Goal: Information Seeking & Learning: Check status

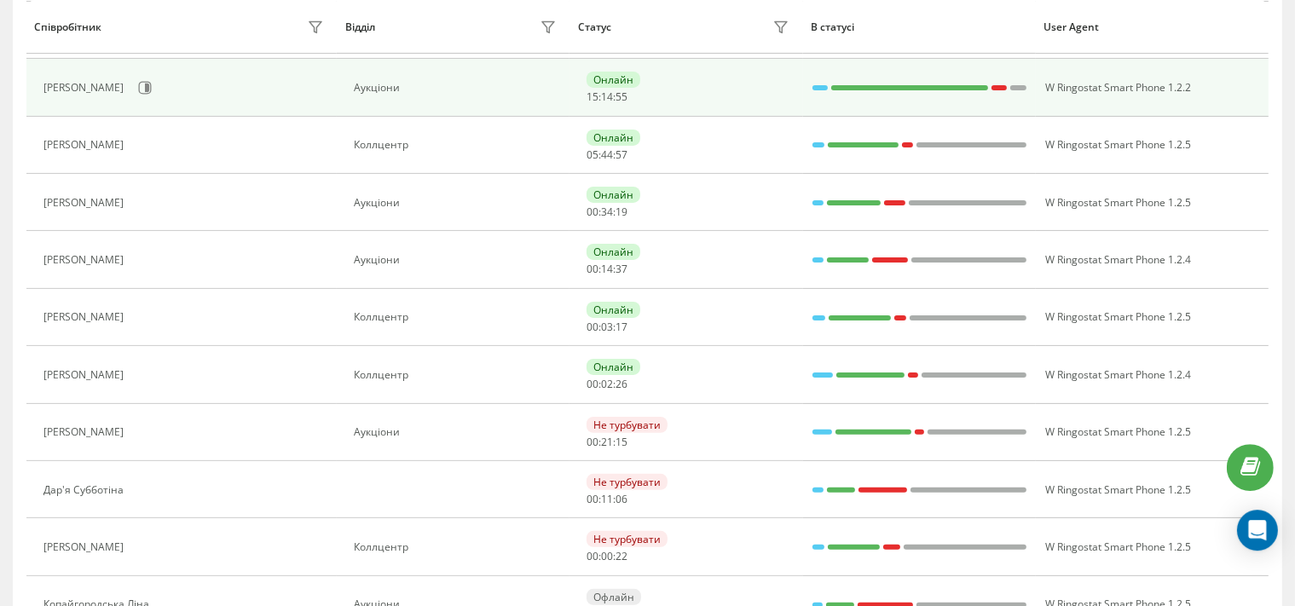
scroll to position [530, 0]
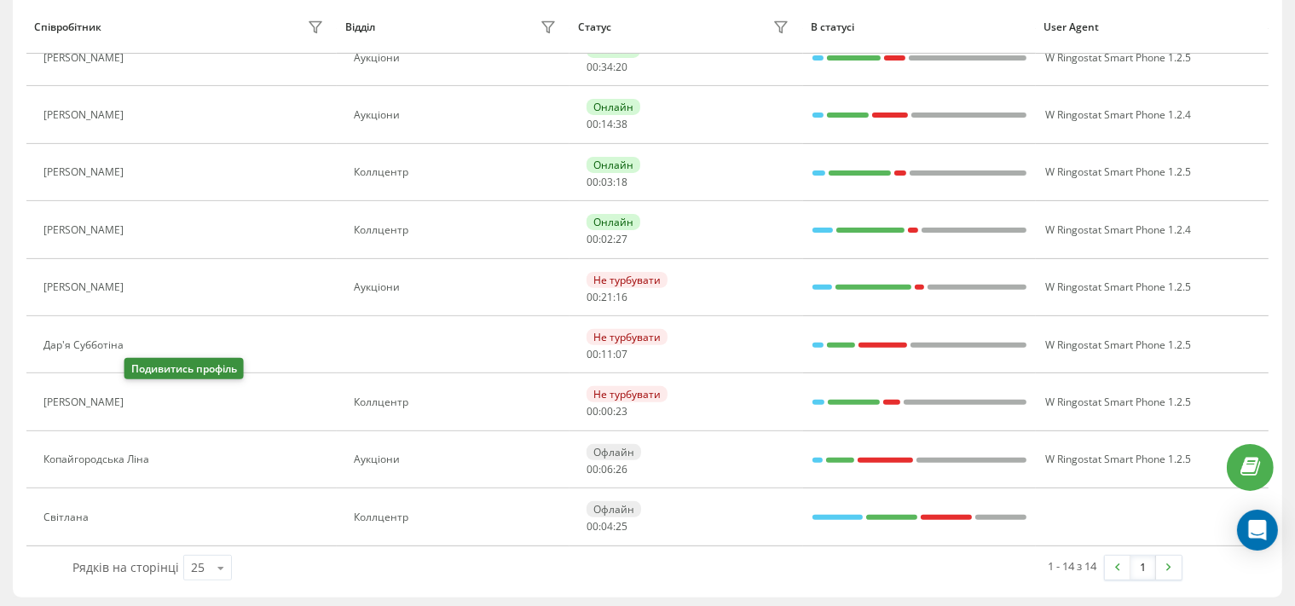
click at [142, 398] on icon at bounding box center [144, 402] width 4 height 9
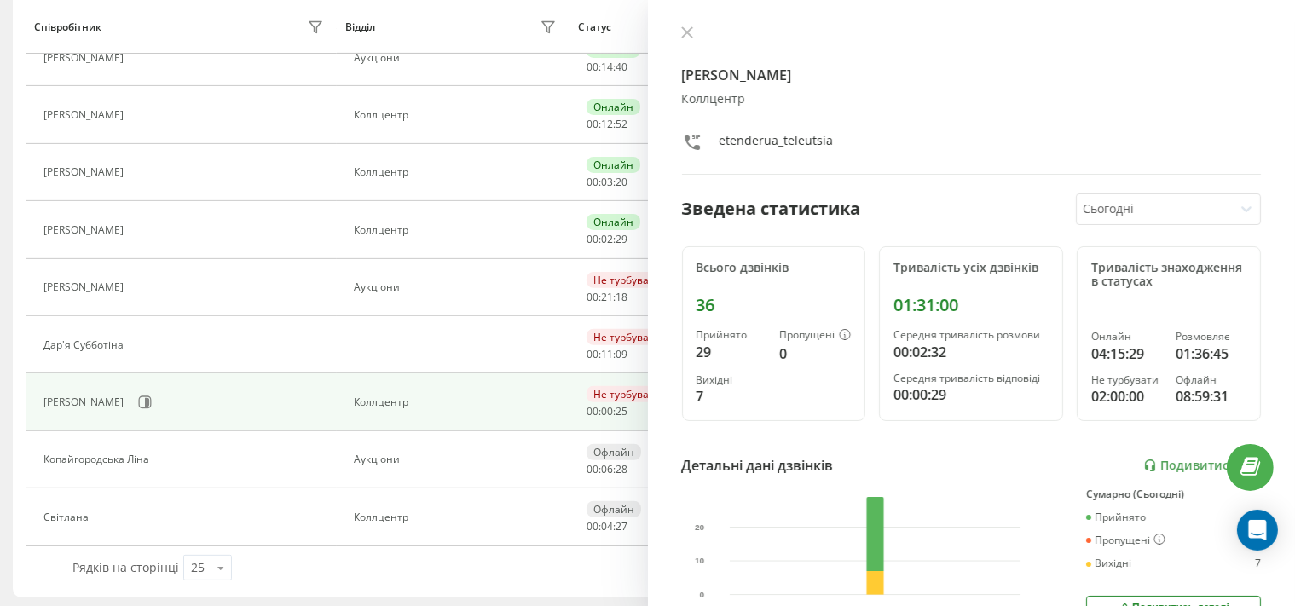
scroll to position [472, 0]
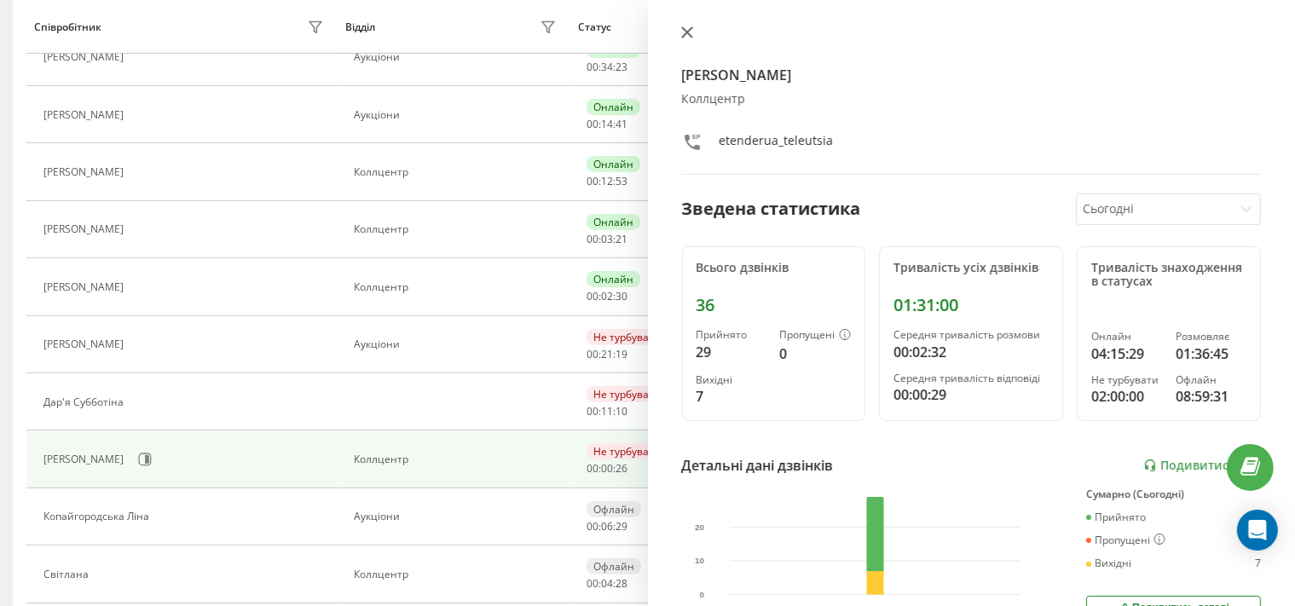
click at [687, 34] on icon at bounding box center [686, 32] width 10 height 10
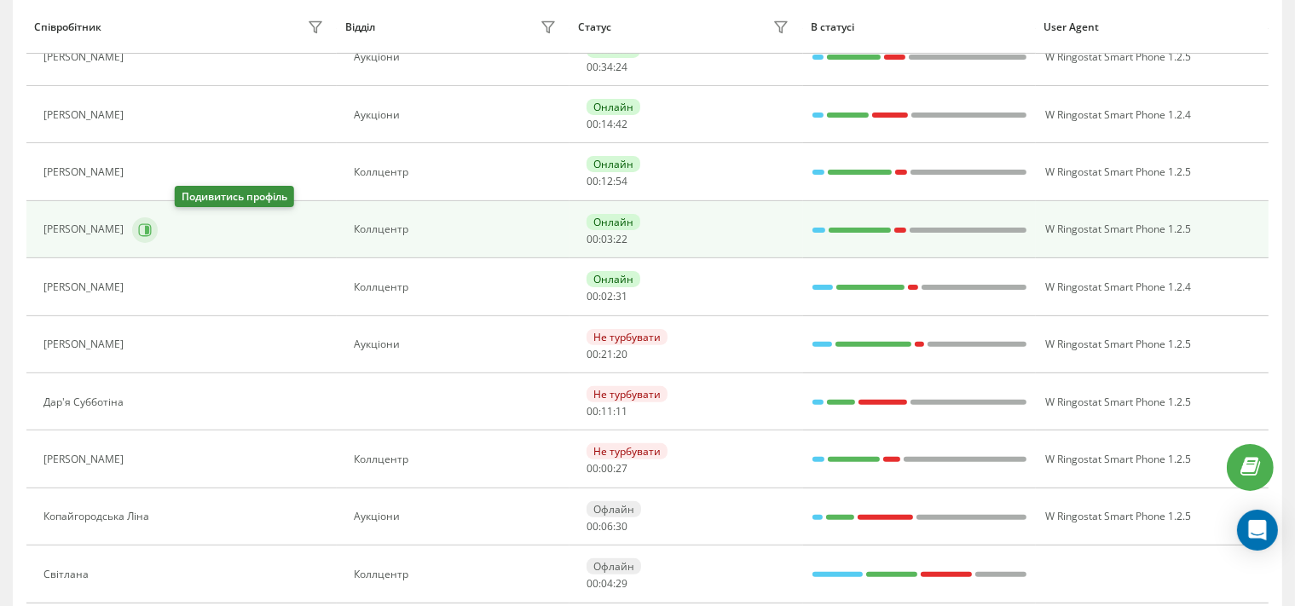
click at [152, 232] on icon at bounding box center [145, 230] width 14 height 14
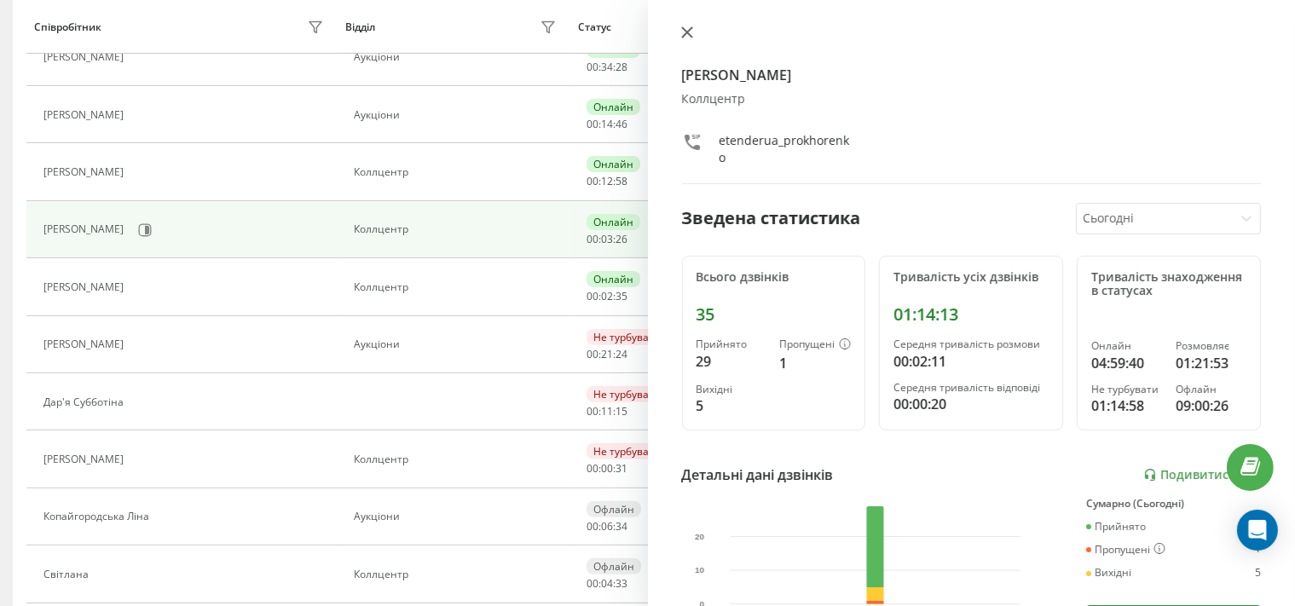
click at [689, 37] on icon at bounding box center [686, 32] width 10 height 10
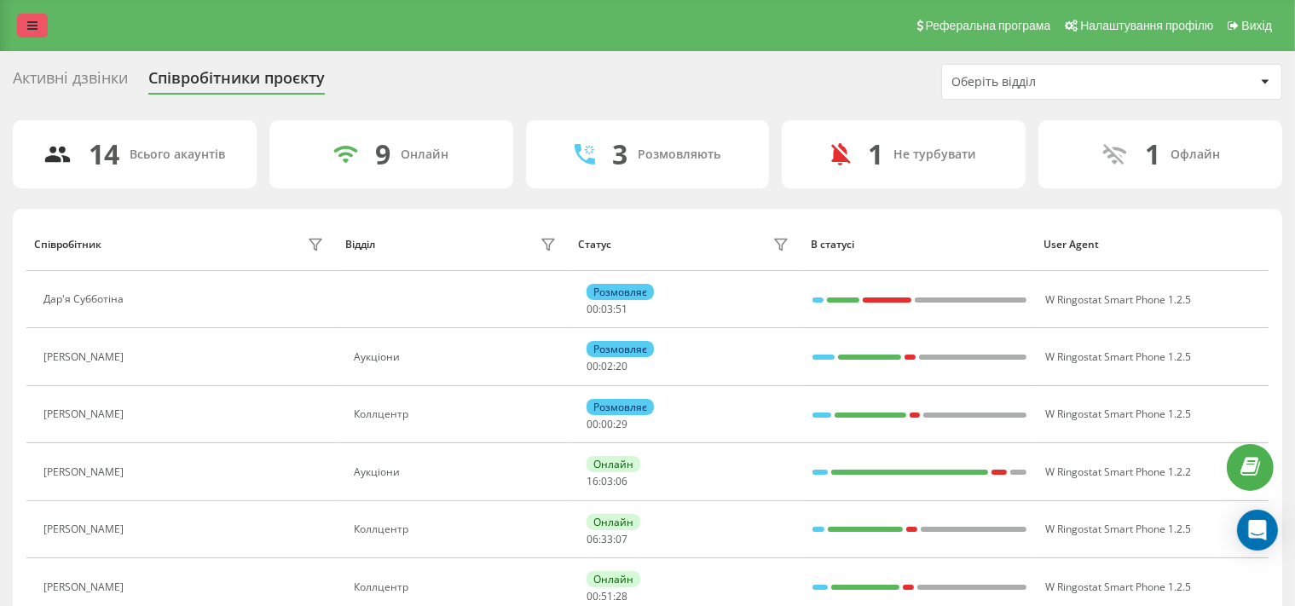
click at [30, 24] on icon at bounding box center [32, 26] width 10 height 12
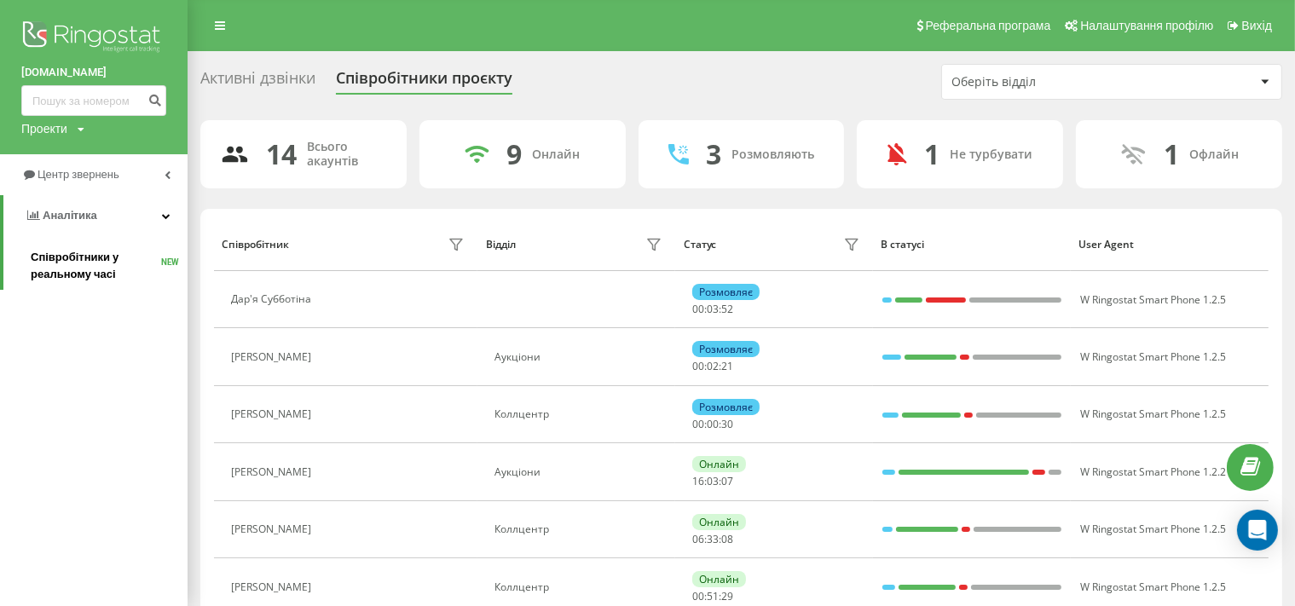
click at [84, 259] on span "Співробітники у реальному часі" at bounding box center [96, 266] width 130 height 34
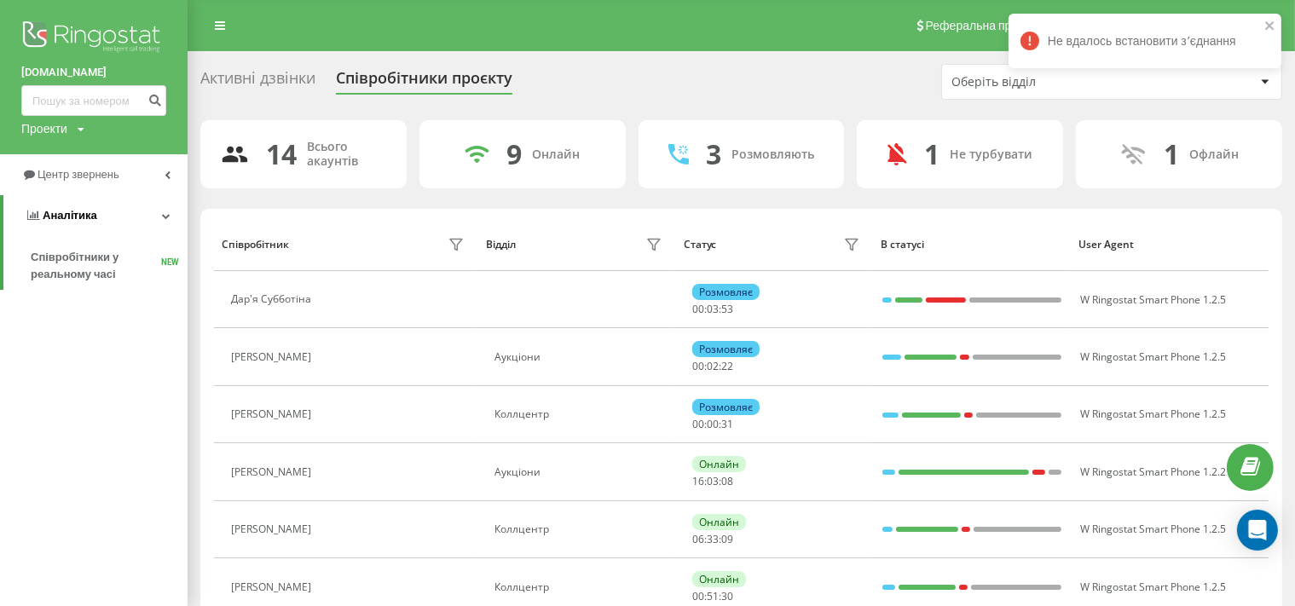
click at [90, 220] on span "Аналiтика" at bounding box center [70, 215] width 55 height 13
click at [77, 181] on span "Центр звернень" at bounding box center [81, 174] width 87 height 13
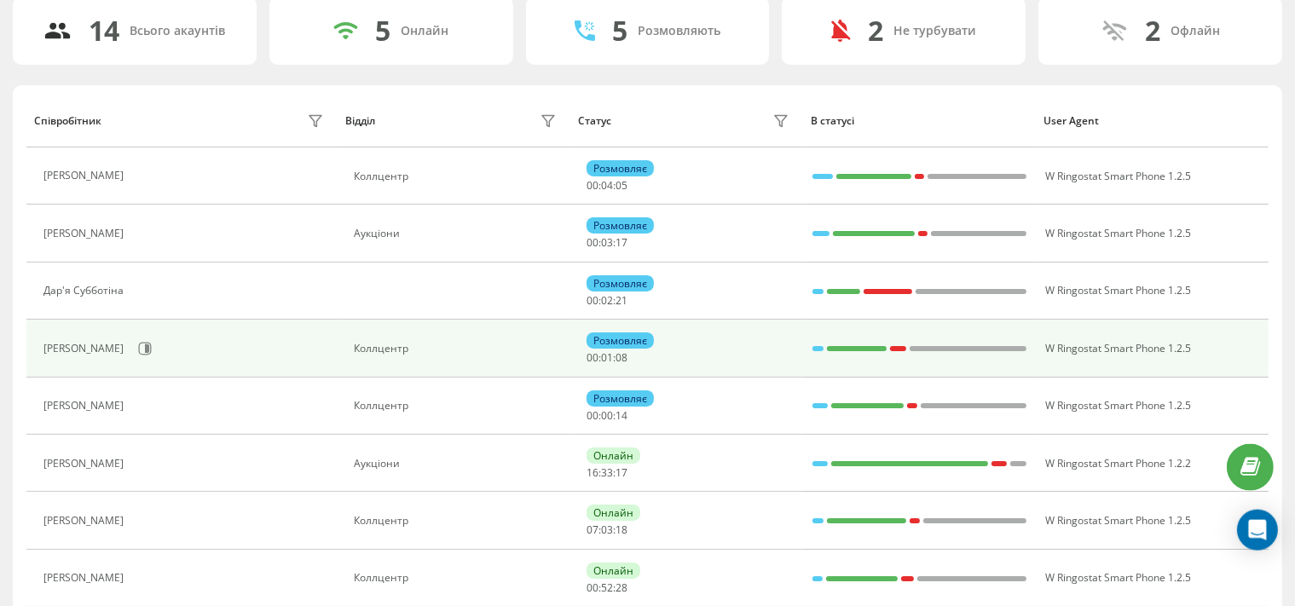
scroll to position [269, 0]
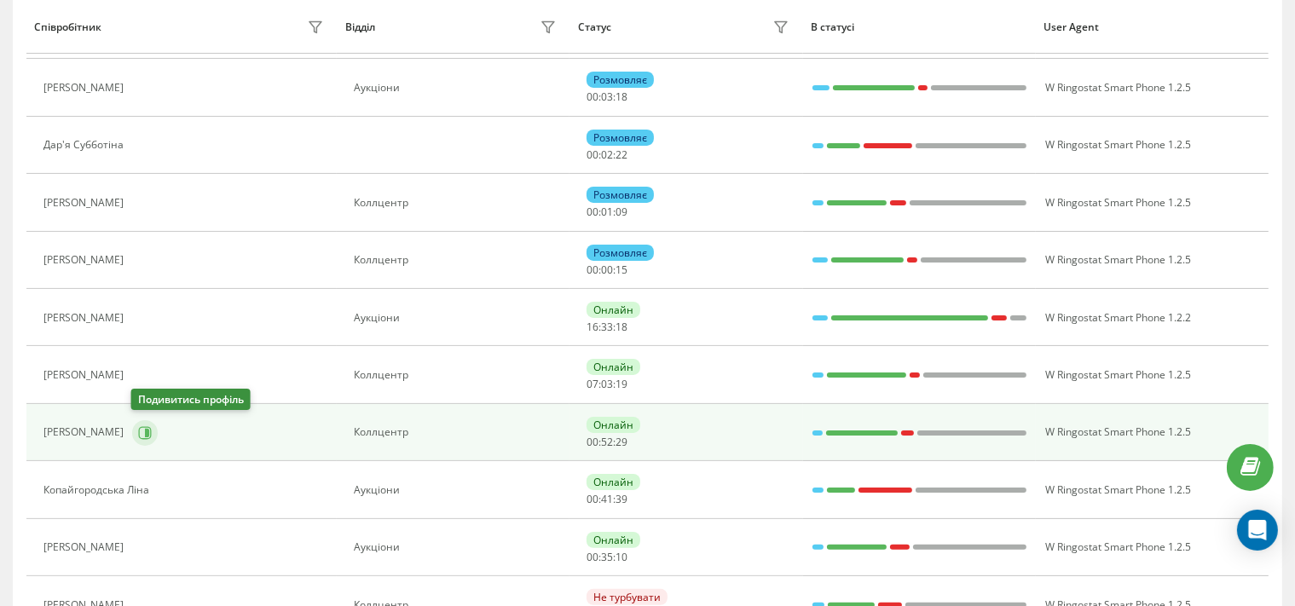
click at [141, 432] on icon at bounding box center [145, 433] width 14 height 14
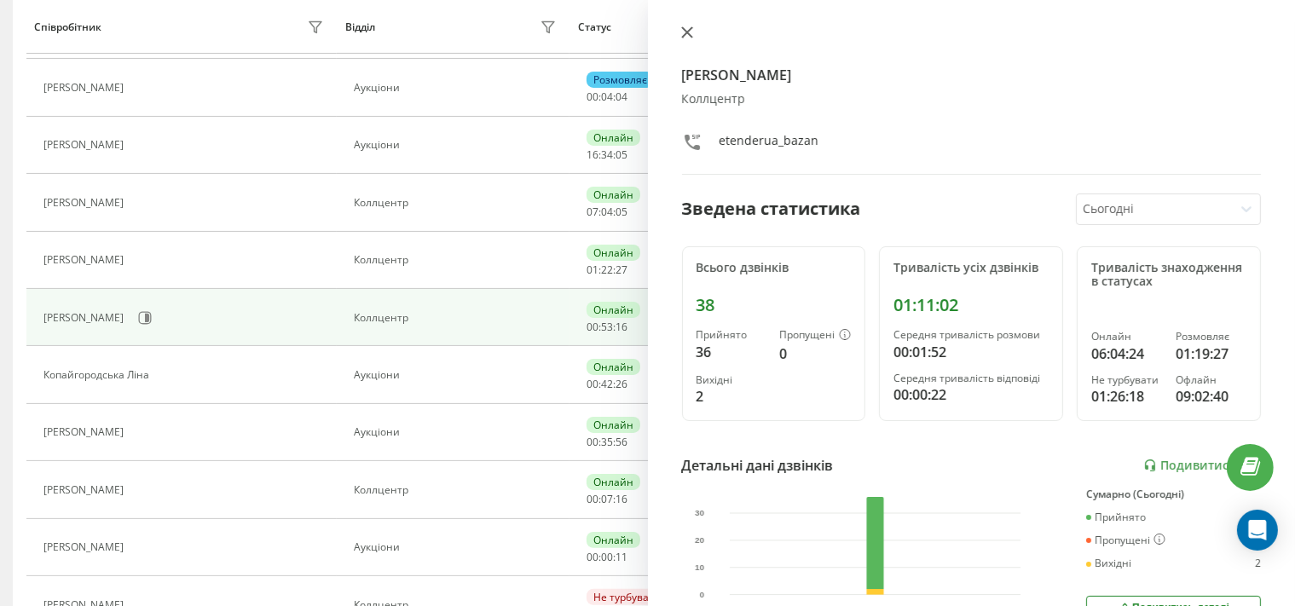
click at [691, 29] on icon at bounding box center [687, 32] width 12 height 12
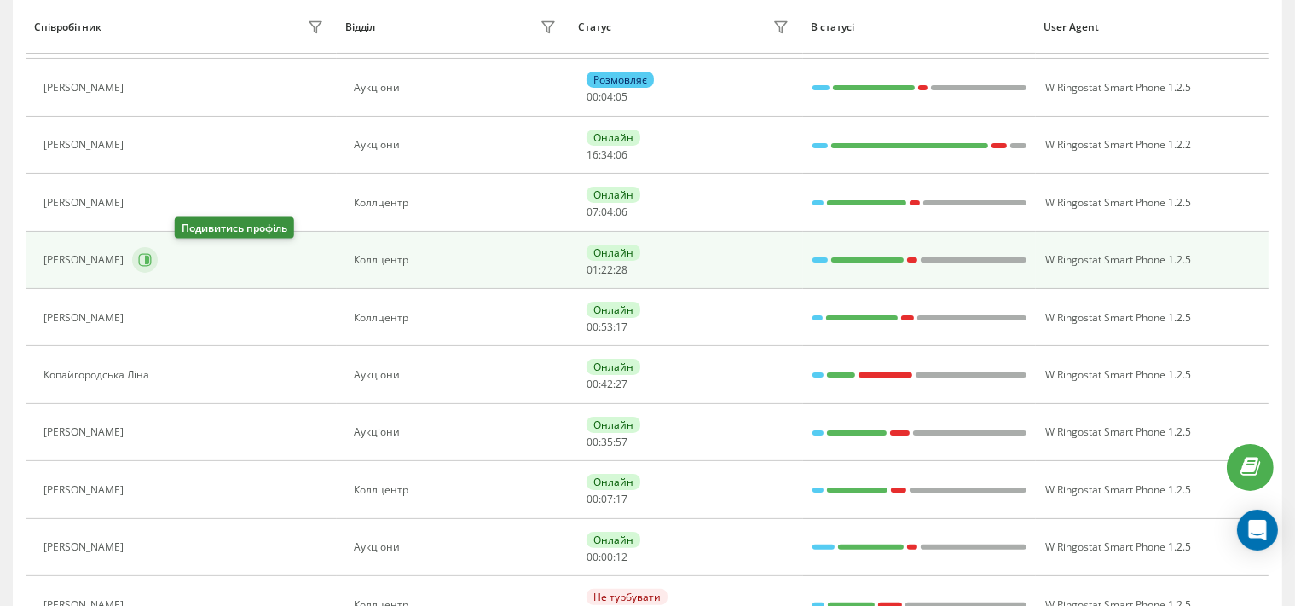
click at [158, 263] on button at bounding box center [145, 260] width 26 height 26
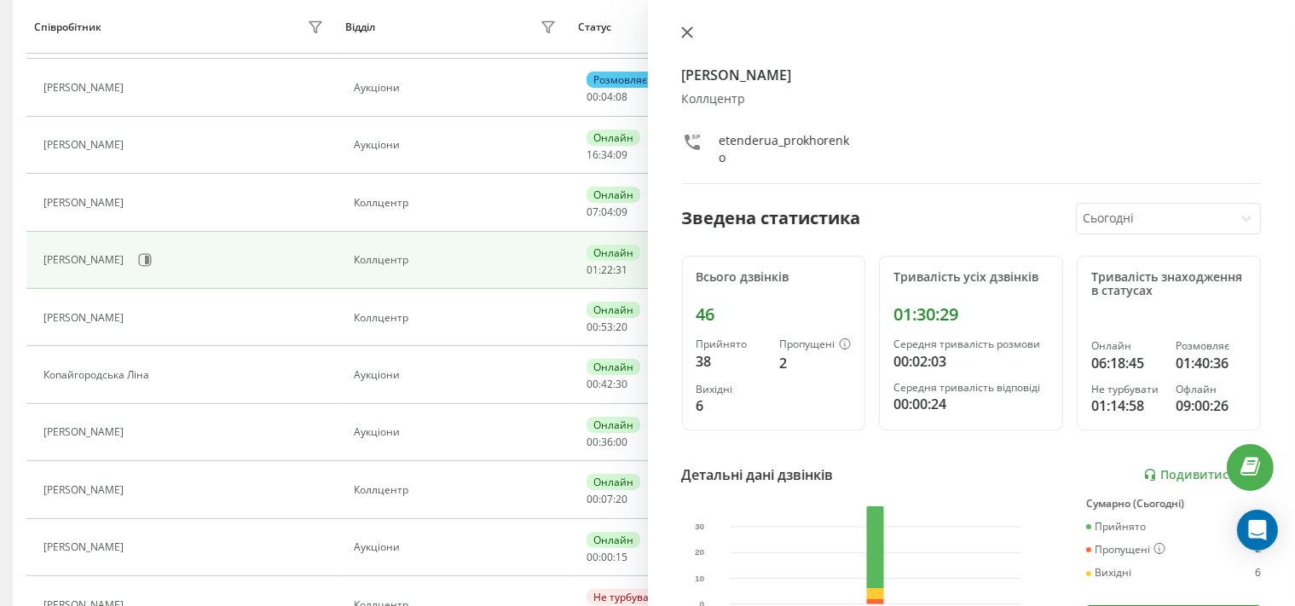
click at [686, 34] on icon at bounding box center [686, 32] width 10 height 10
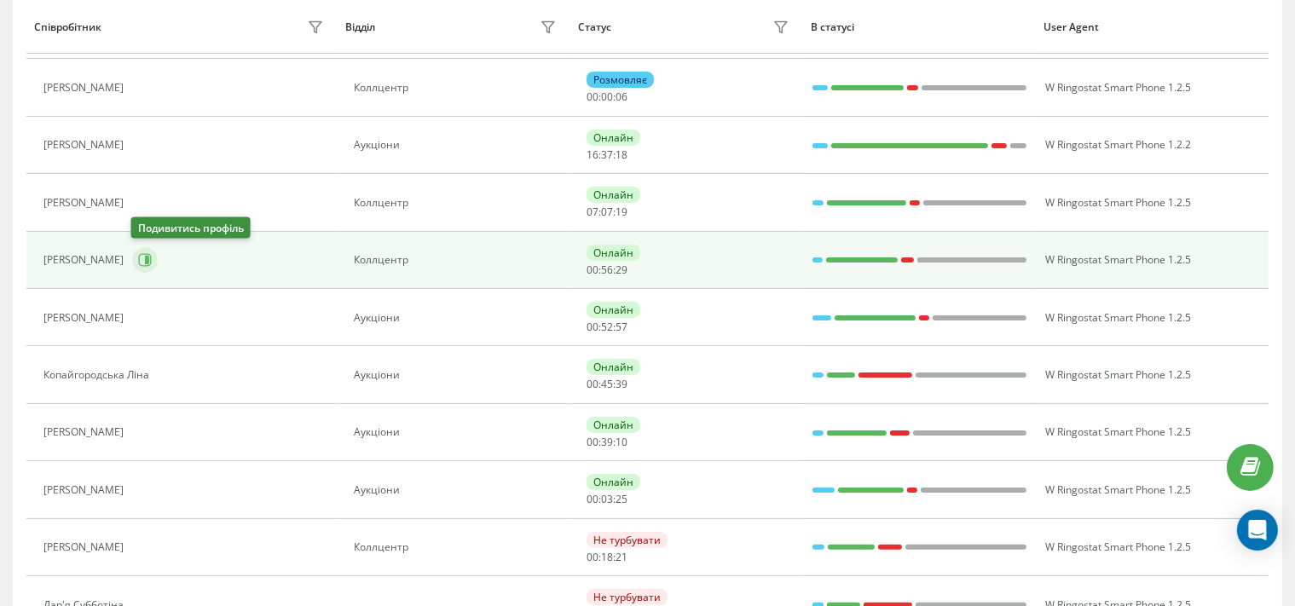
click at [139, 259] on icon at bounding box center [145, 260] width 14 height 14
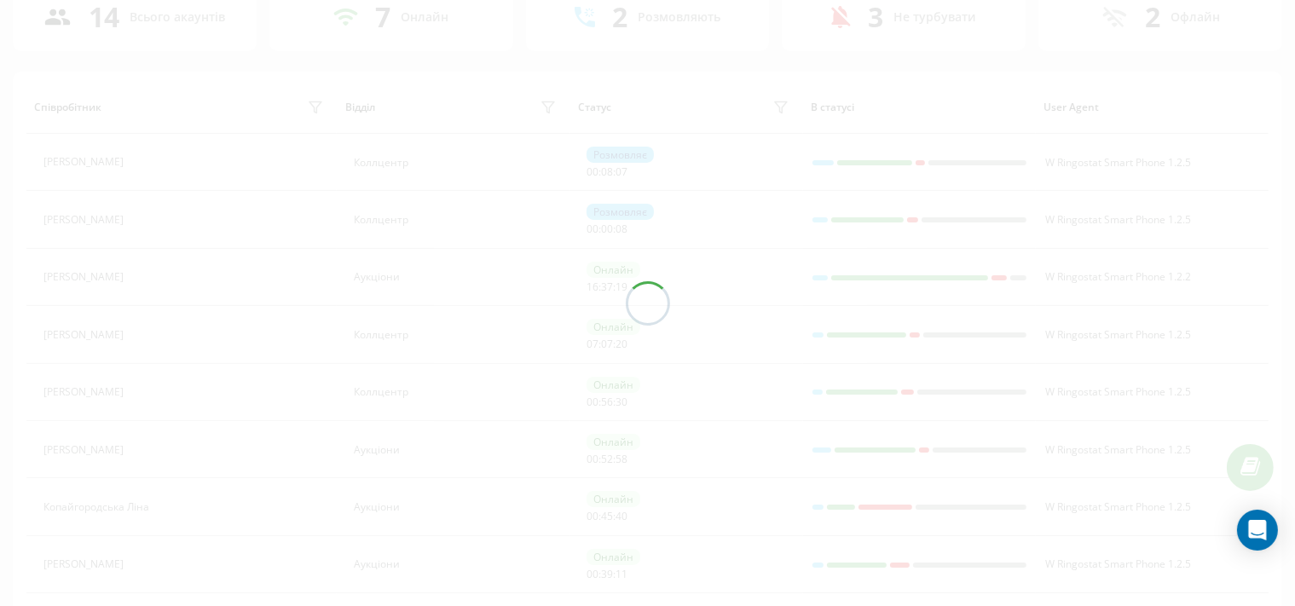
scroll to position [90, 0]
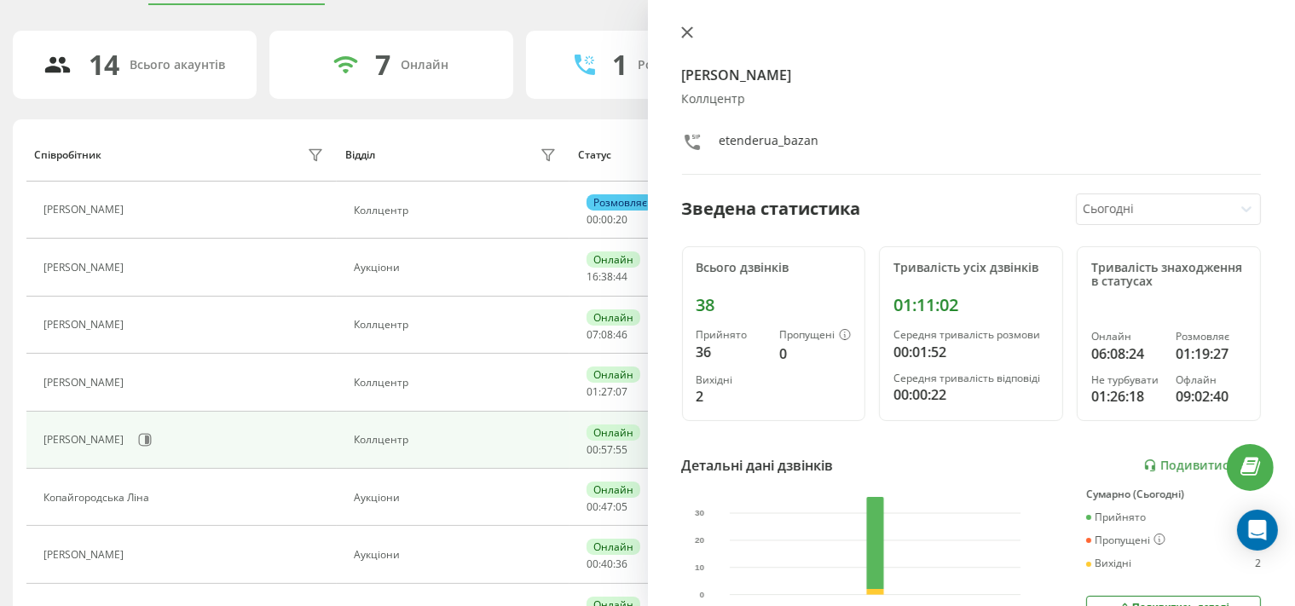
click at [688, 26] on button at bounding box center [687, 34] width 22 height 16
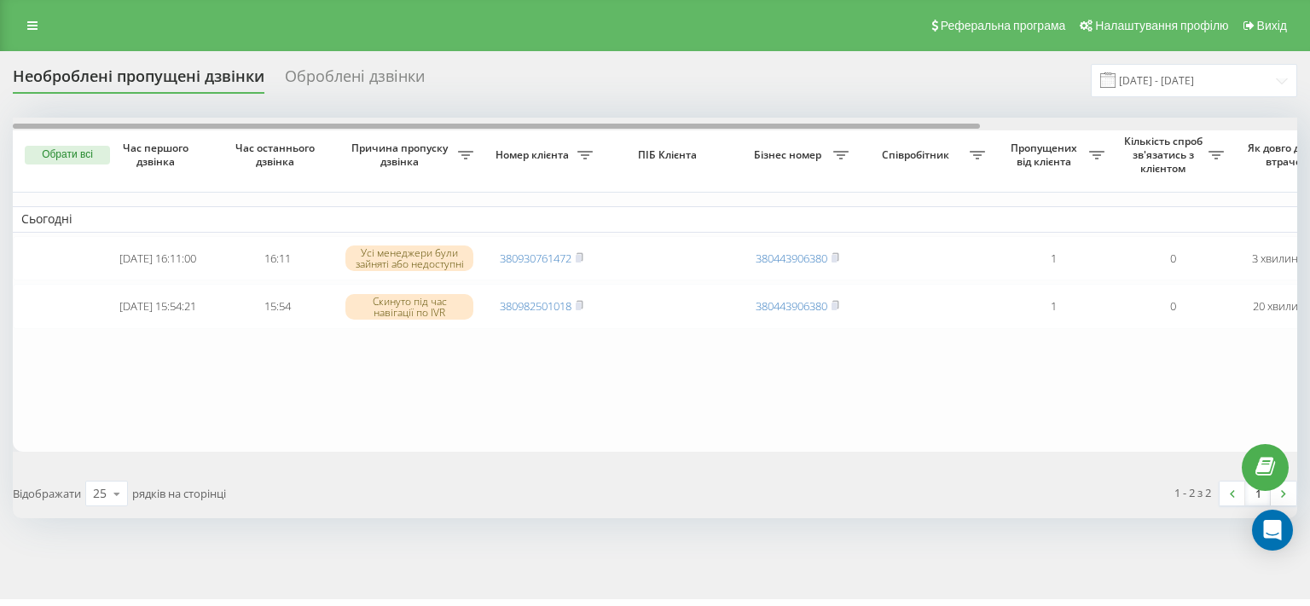
drag, startPoint x: 379, startPoint y: 128, endPoint x: 269, endPoint y: 152, distance: 112.6
click at [237, 146] on div "Обрати всі Час першого дзвінка Час останнього дзвінка Причина пропуску дзвінка …" at bounding box center [655, 285] width 1284 height 334
